Goal: Task Accomplishment & Management: Complete application form

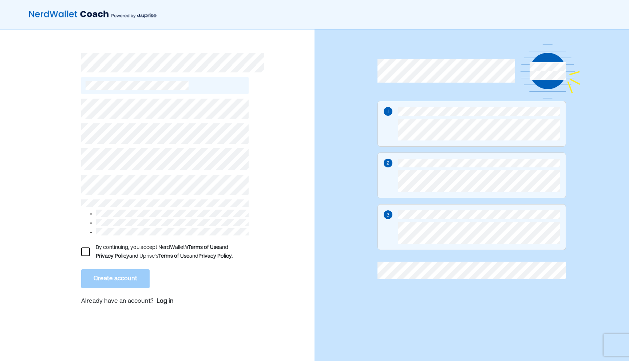
click at [146, 196] on div "By continuing, you accept NerdWallet’s Terms of Use and Privacy Policy and Upri…" at bounding box center [164, 203] width 167 height 218
click at [65, 187] on div "By continuing, you accept NerdWallet’s Terms of Use and Privacy Policy and Upri…" at bounding box center [157, 198] width 314 height 339
click at [34, 202] on div "By continuing, you accept NerdWallet’s Terms of Use and Privacy Policy and Upri…" at bounding box center [157, 198] width 314 height 339
click at [83, 247] on div at bounding box center [85, 251] width 9 height 9
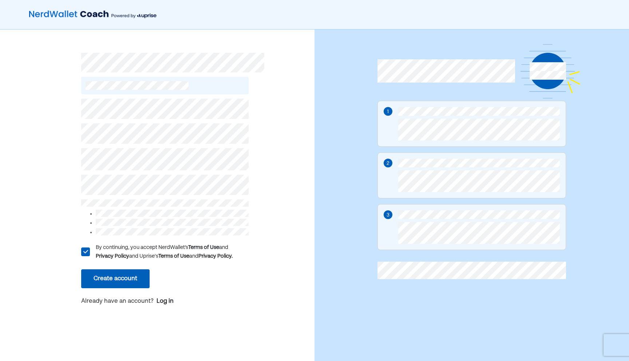
click at [109, 270] on button "Create account" at bounding box center [115, 278] width 68 height 19
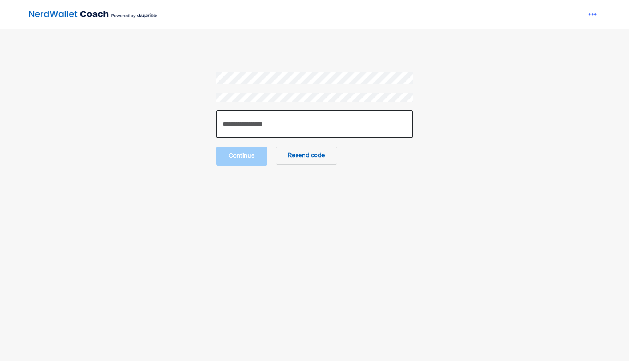
click at [236, 125] on input "number" at bounding box center [314, 124] width 196 height 28
paste input "******"
type input "******"
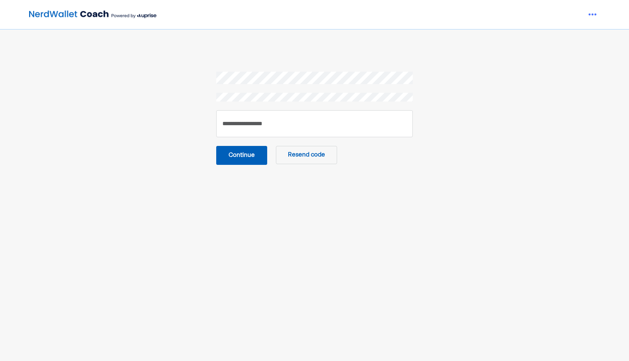
click at [230, 150] on button "Continue" at bounding box center [241, 155] width 51 height 19
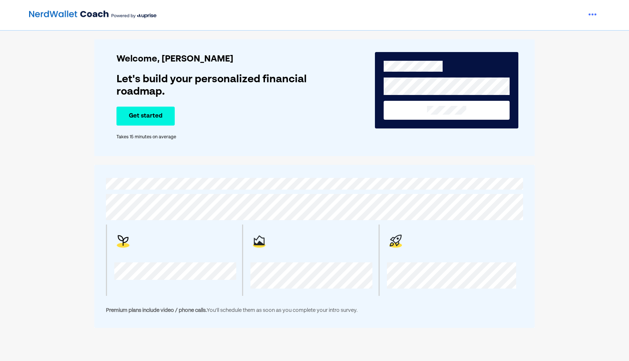
click at [163, 114] on button "Get started" at bounding box center [145, 116] width 58 height 19
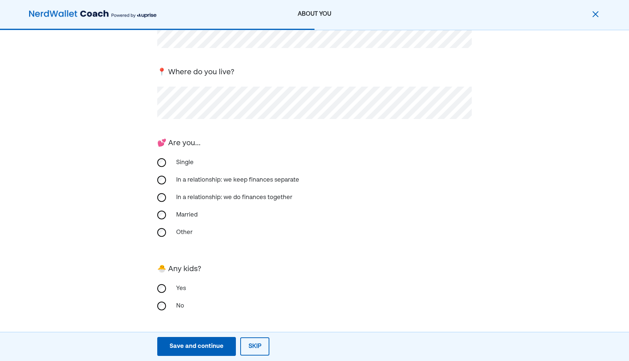
scroll to position [84, 0]
click at [201, 342] on div "Save and continue" at bounding box center [197, 346] width 54 height 9
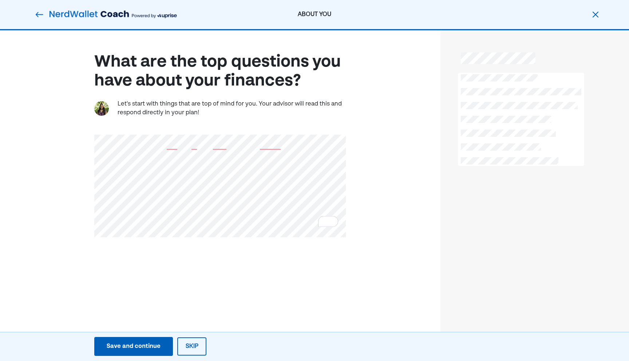
click at [127, 339] on button "Save and continue Save Save and continue" at bounding box center [133, 346] width 79 height 19
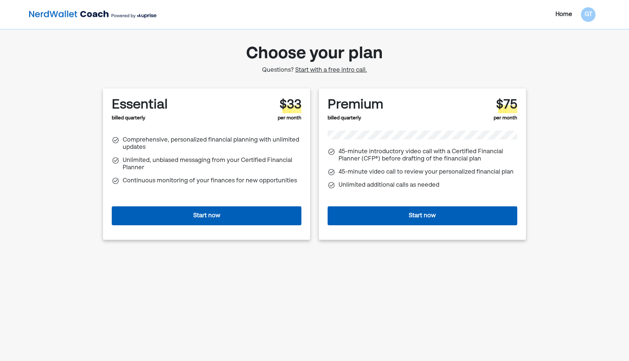
click at [351, 70] on span "Start with a free intro call." at bounding box center [331, 70] width 72 height 6
